Goal: Transaction & Acquisition: Book appointment/travel/reservation

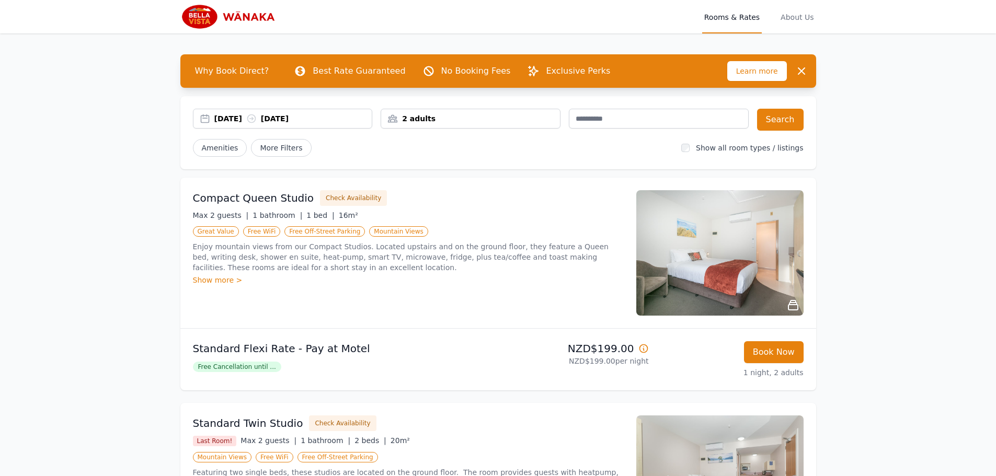
click at [205, 119] on div "01 Nov 2025 02 Nov 2025" at bounding box center [282, 118] width 179 height 10
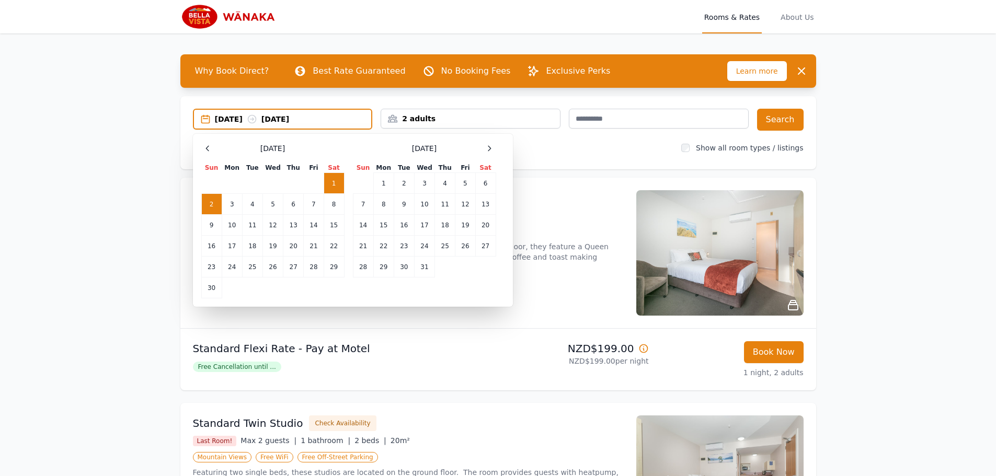
click at [212, 204] on td "2" at bounding box center [211, 204] width 20 height 21
click at [237, 202] on td "3" at bounding box center [232, 204] width 20 height 21
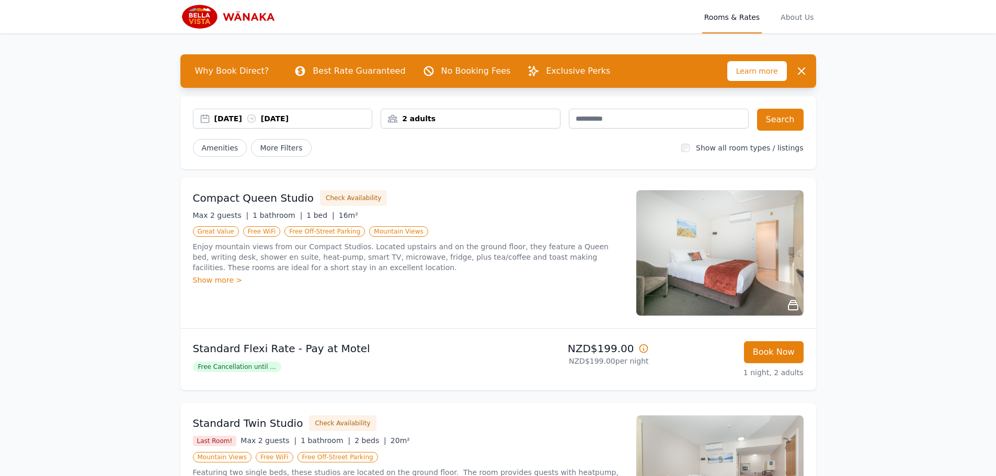
scroll to position [52, 0]
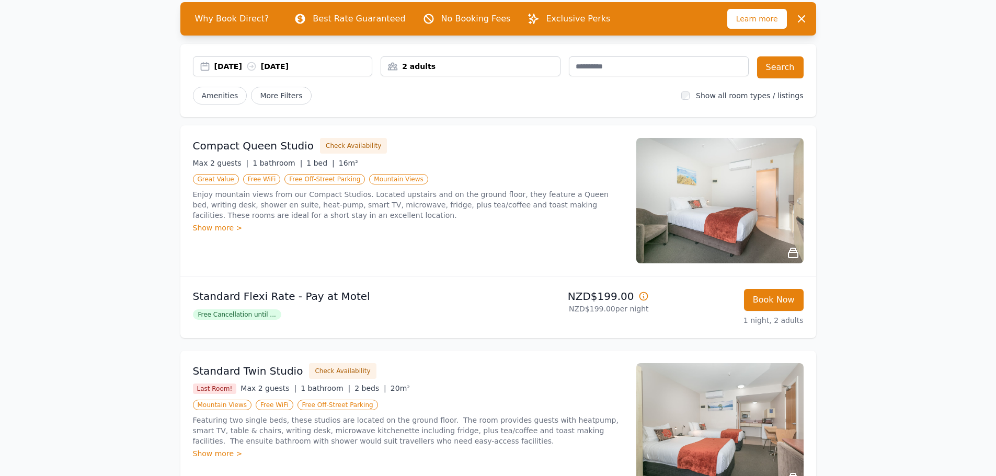
click at [686, 205] on img at bounding box center [719, 200] width 167 height 125
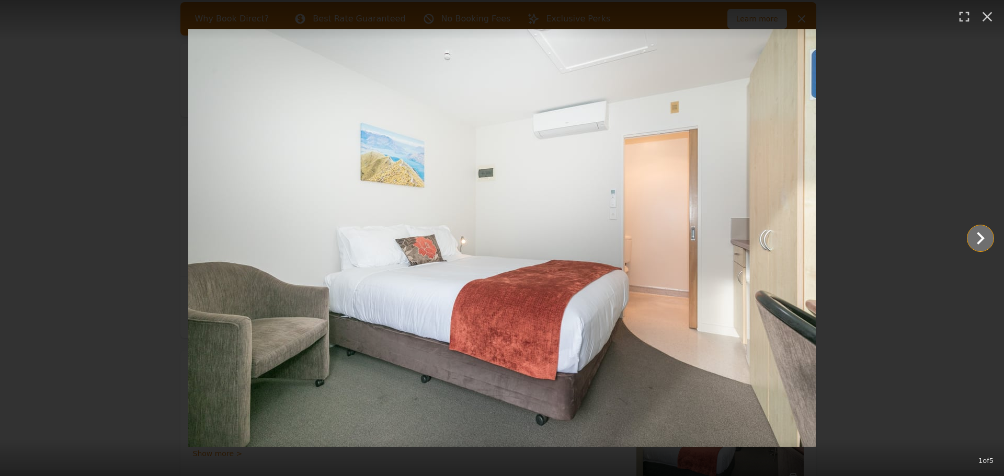
click at [977, 233] on icon "Show slide 2 of 5" at bounding box center [980, 238] width 8 height 13
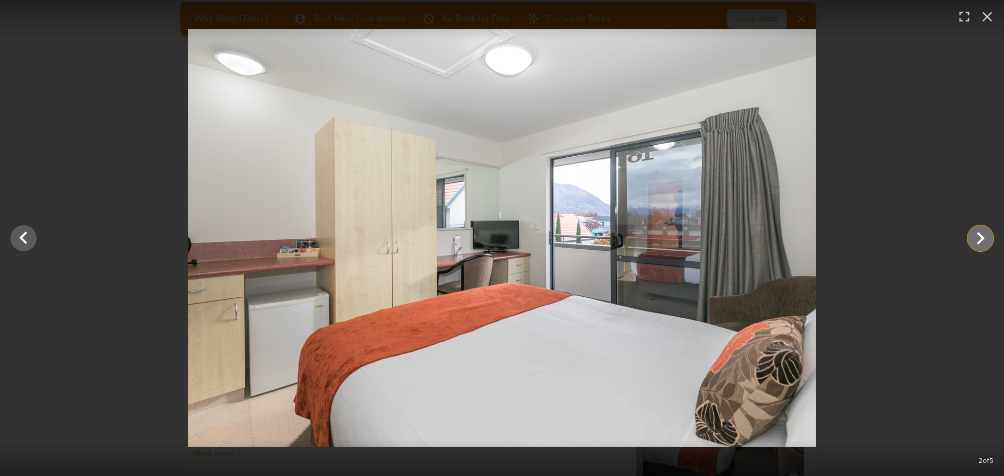
click at [981, 232] on icon "Show slide 3 of 5" at bounding box center [979, 238] width 25 height 25
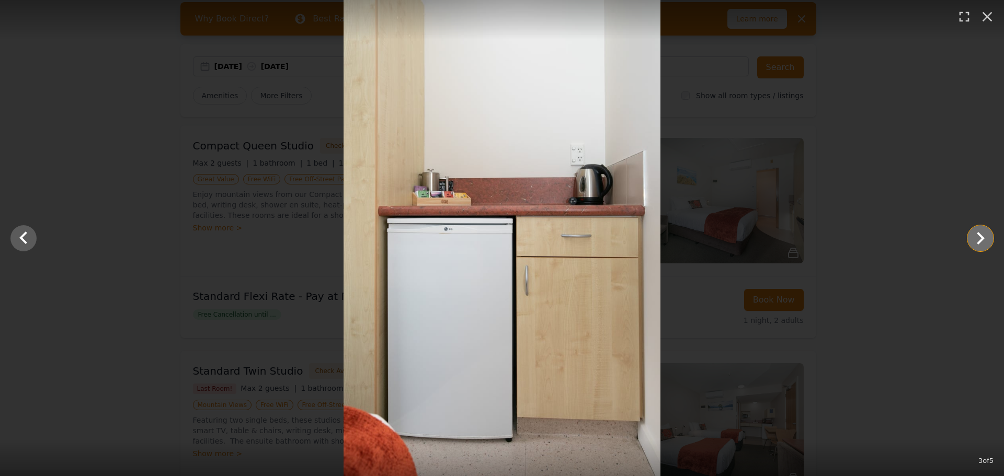
click at [979, 237] on icon "Show slide 4 of 5" at bounding box center [979, 238] width 25 height 25
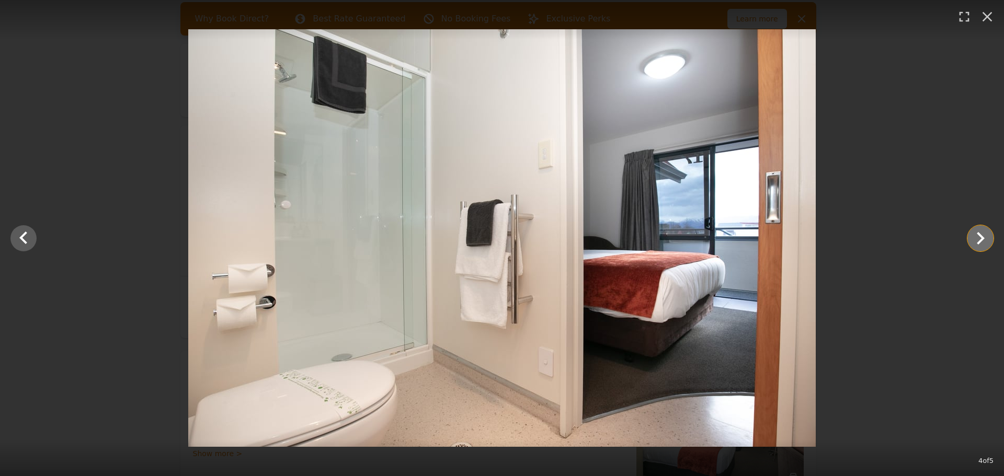
click at [979, 237] on icon "Show slide 5 of 5" at bounding box center [979, 238] width 25 height 25
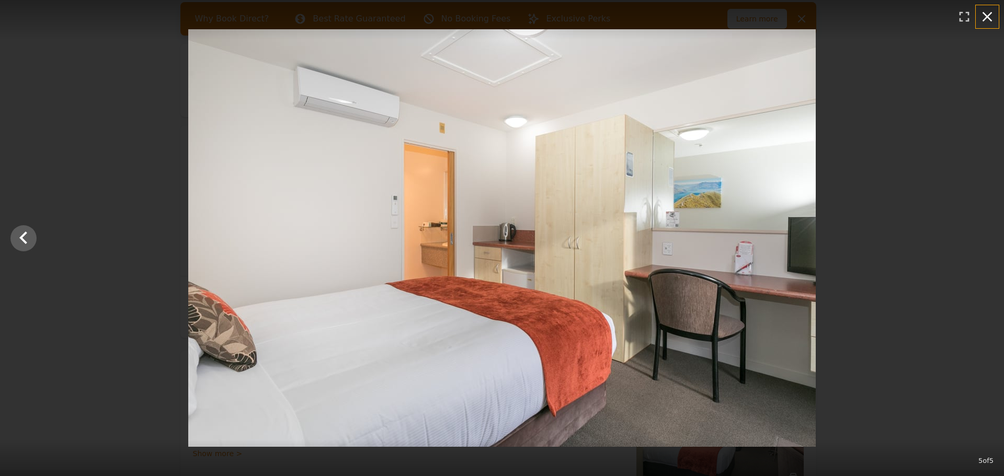
click at [986, 13] on icon "button" at bounding box center [986, 16] width 17 height 17
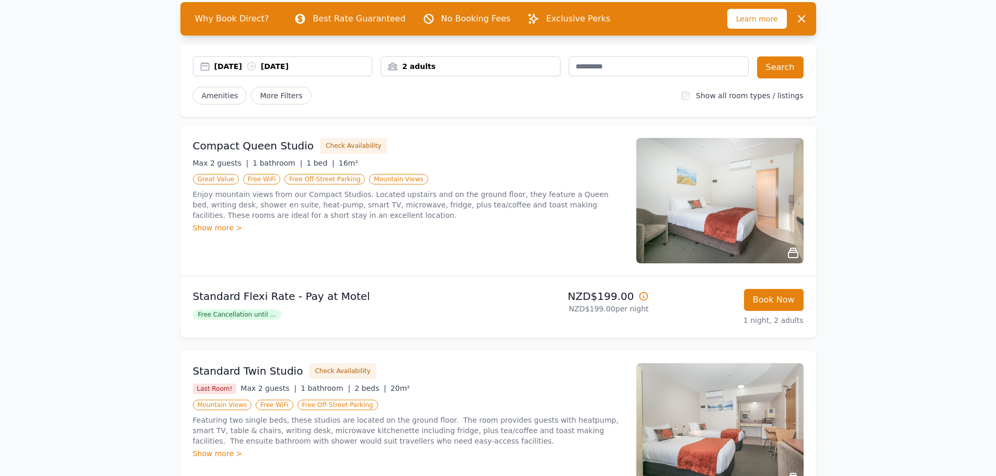
click at [206, 65] on div "02 Nov 2025 03 Nov 2025" at bounding box center [282, 66] width 179 height 10
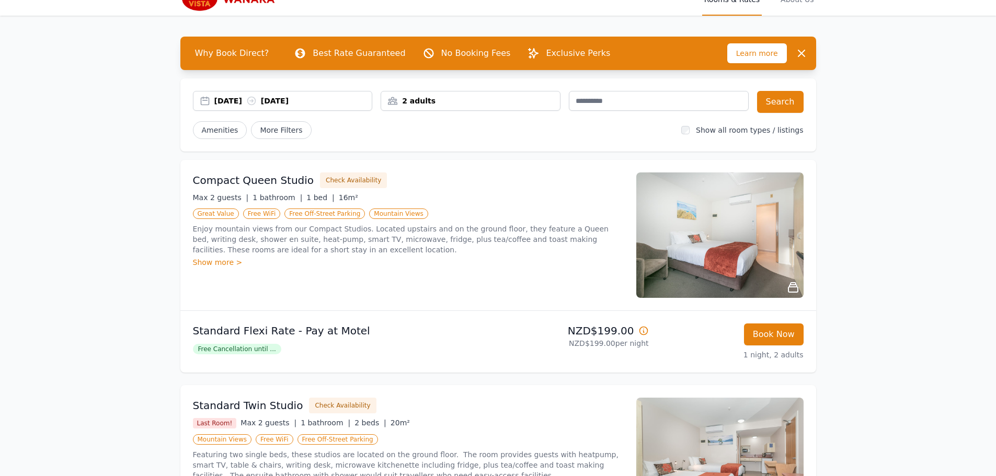
scroll to position [0, 0]
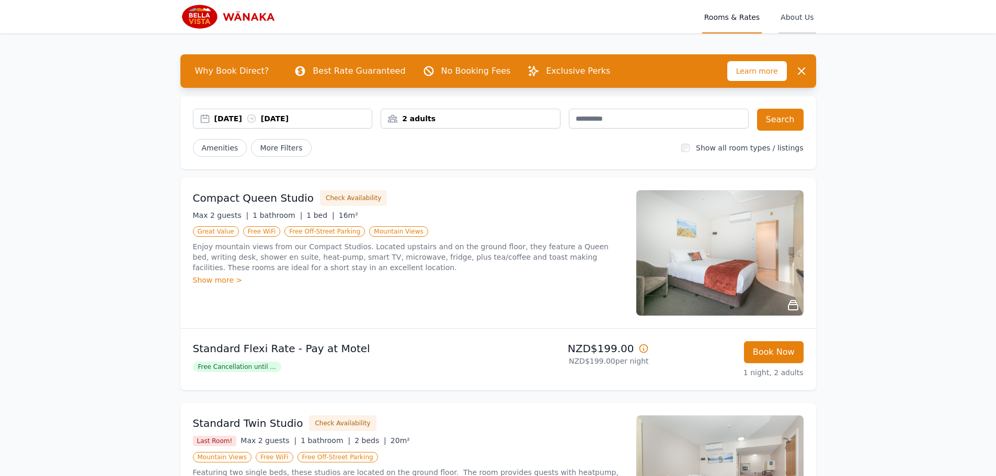
click at [803, 16] on span "About Us" at bounding box center [796, 16] width 37 height 33
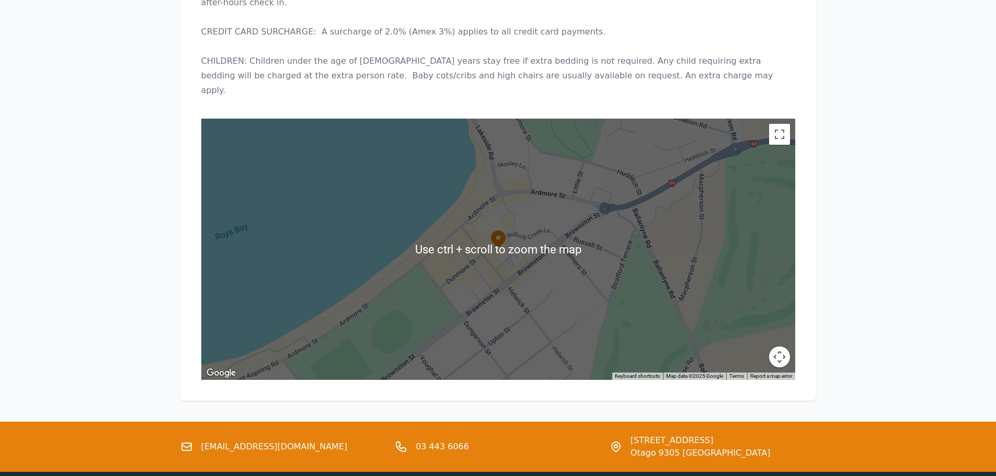
scroll to position [486, 0]
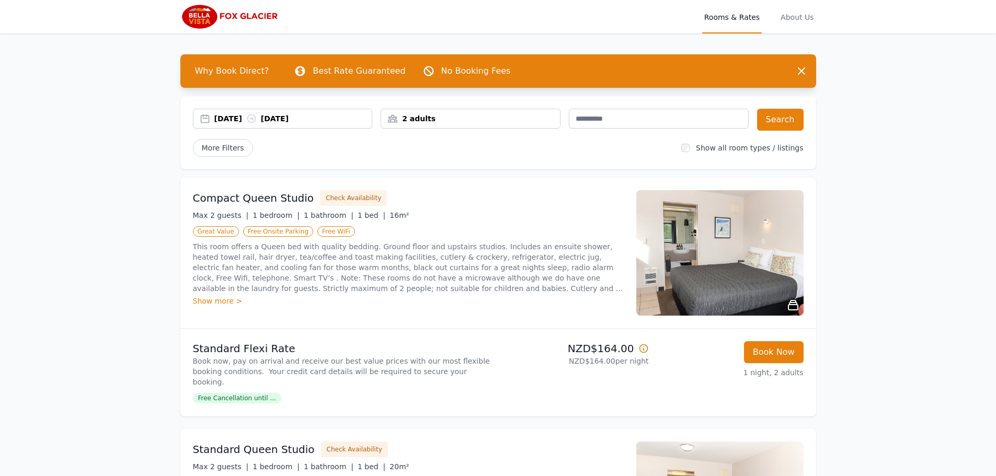
click at [720, 243] on img at bounding box center [719, 252] width 167 height 125
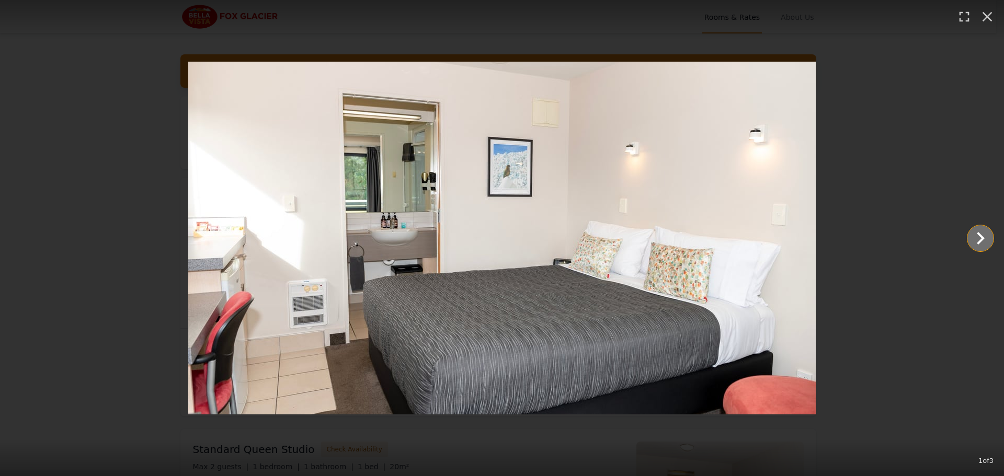
click at [991, 233] on icon "Show slide 2 of 3" at bounding box center [979, 238] width 25 height 25
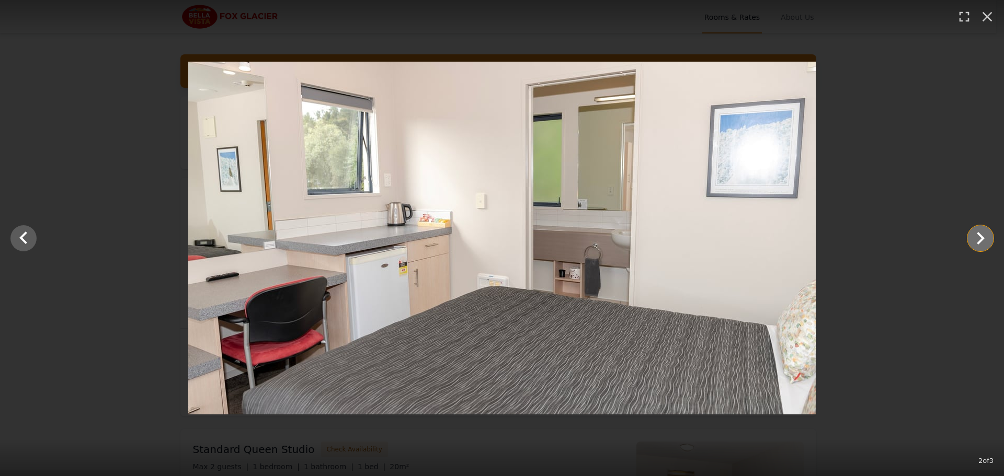
click at [991, 233] on icon "Show slide 3 of 3" at bounding box center [979, 238] width 25 height 25
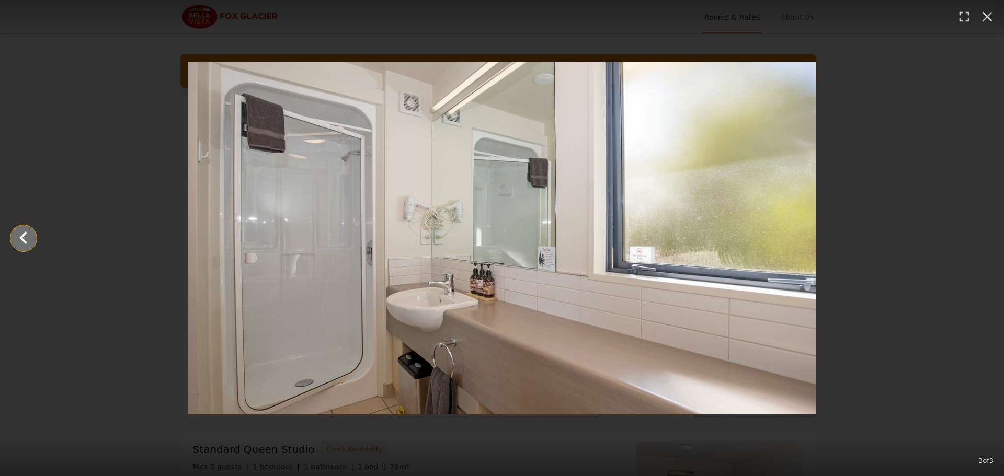
click at [25, 239] on icon "Show slide 2 of 3" at bounding box center [23, 238] width 25 height 25
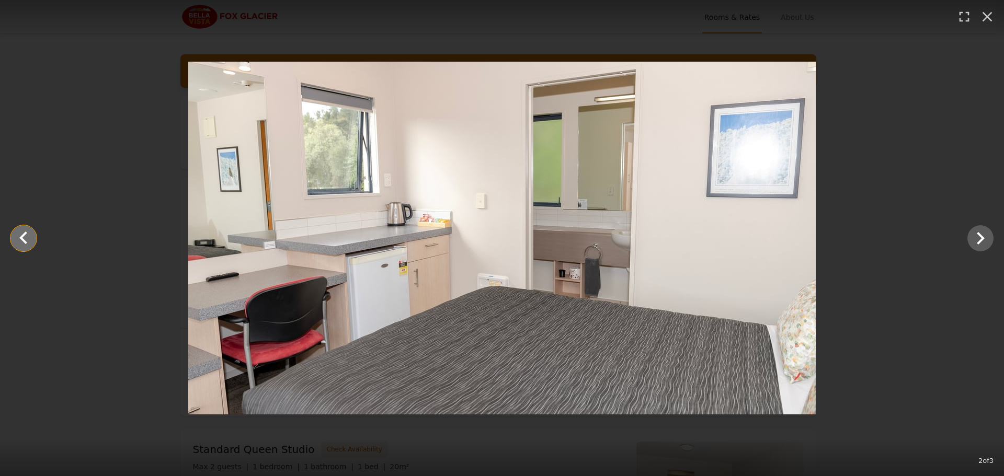
click at [25, 239] on icon "Show slide 1 of 3" at bounding box center [23, 238] width 25 height 25
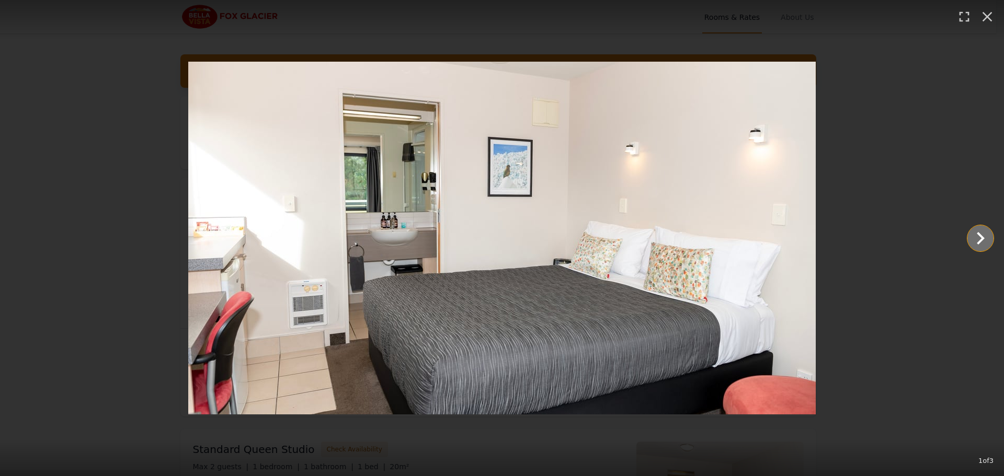
click at [973, 237] on icon "Show slide 2 of 3" at bounding box center [979, 238] width 25 height 25
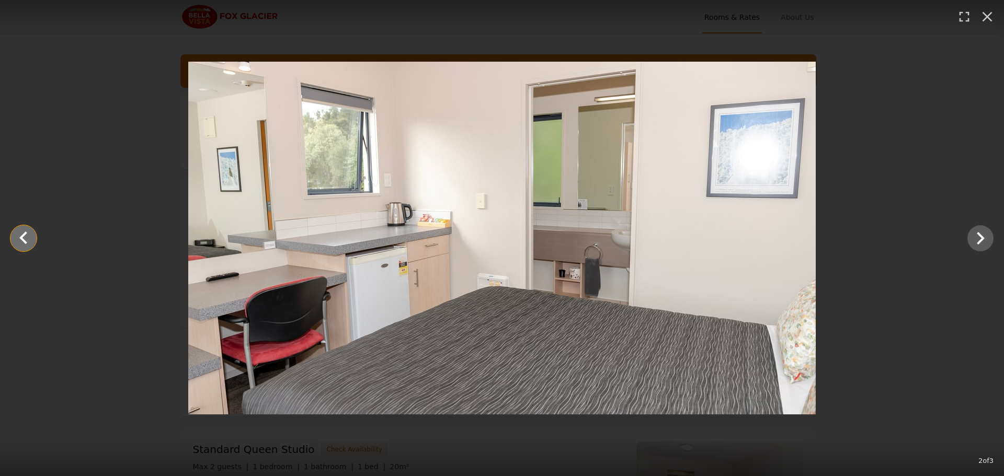
click at [23, 235] on icon "Show slide 1 of 3" at bounding box center [23, 237] width 8 height 13
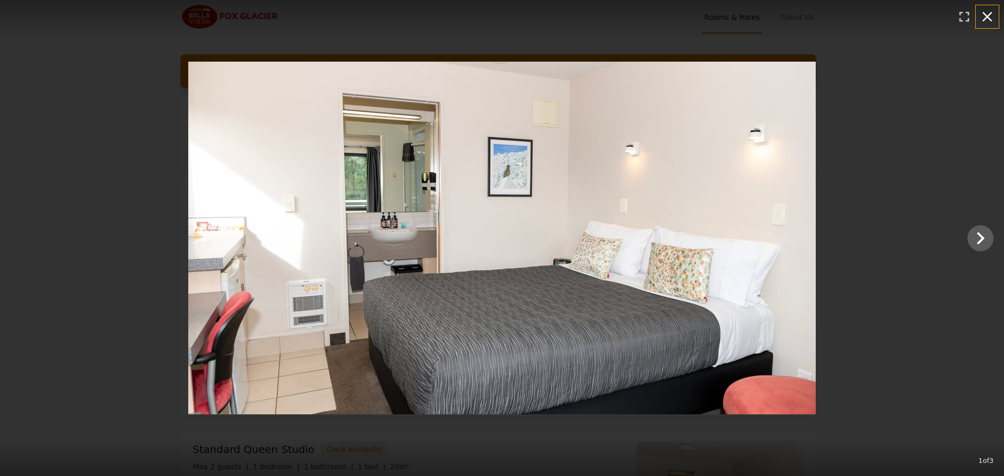
click at [981, 16] on icon "button" at bounding box center [986, 16] width 17 height 17
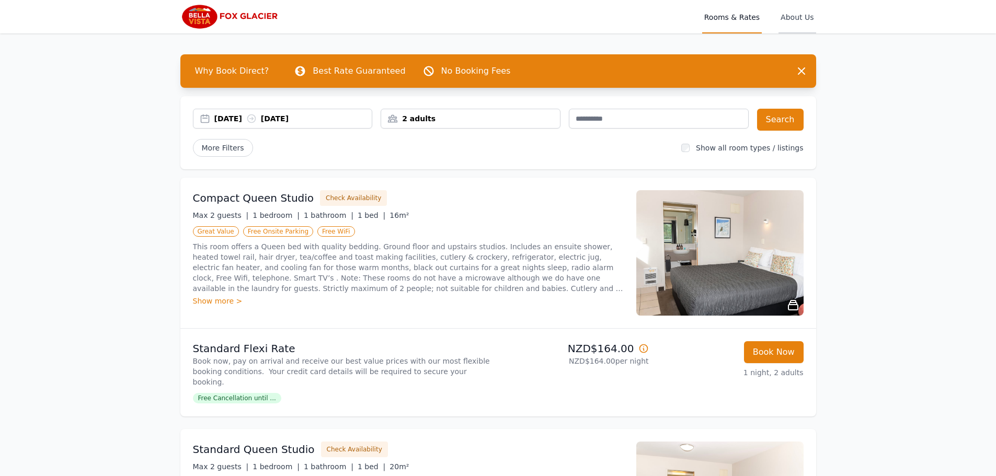
click at [805, 9] on span "About Us" at bounding box center [796, 16] width 37 height 33
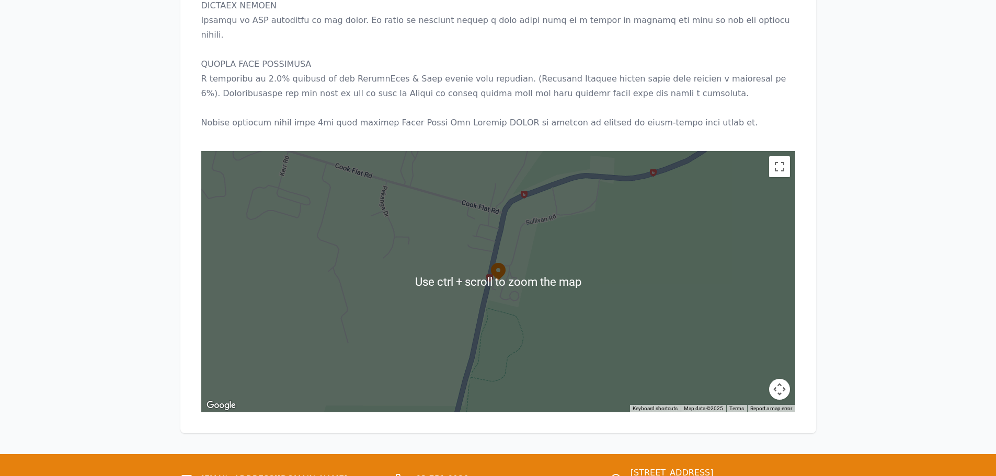
scroll to position [998, 0]
